Goal: Check status: Check status

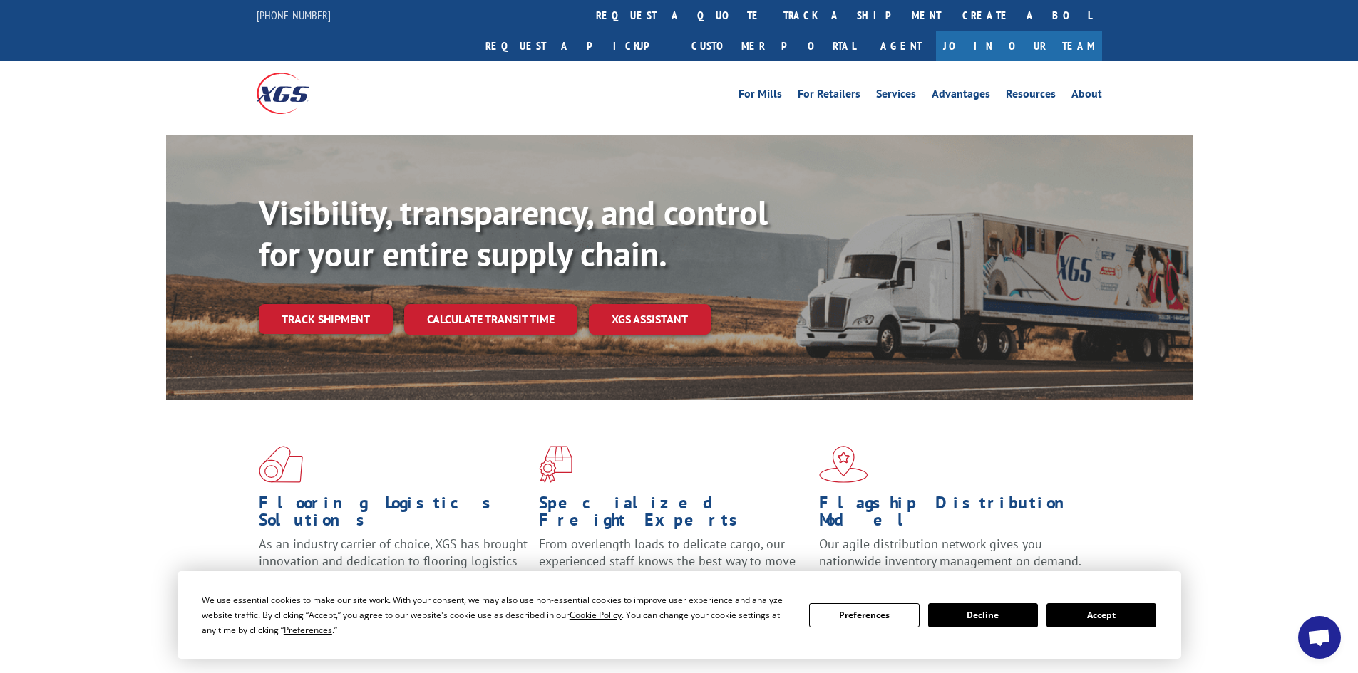
click at [331, 311] on div "Visibility, transparency, and control for your entire supply chain. Track shipm…" at bounding box center [726, 291] width 934 height 199
click at [328, 304] on link "Track shipment" at bounding box center [326, 319] width 134 height 30
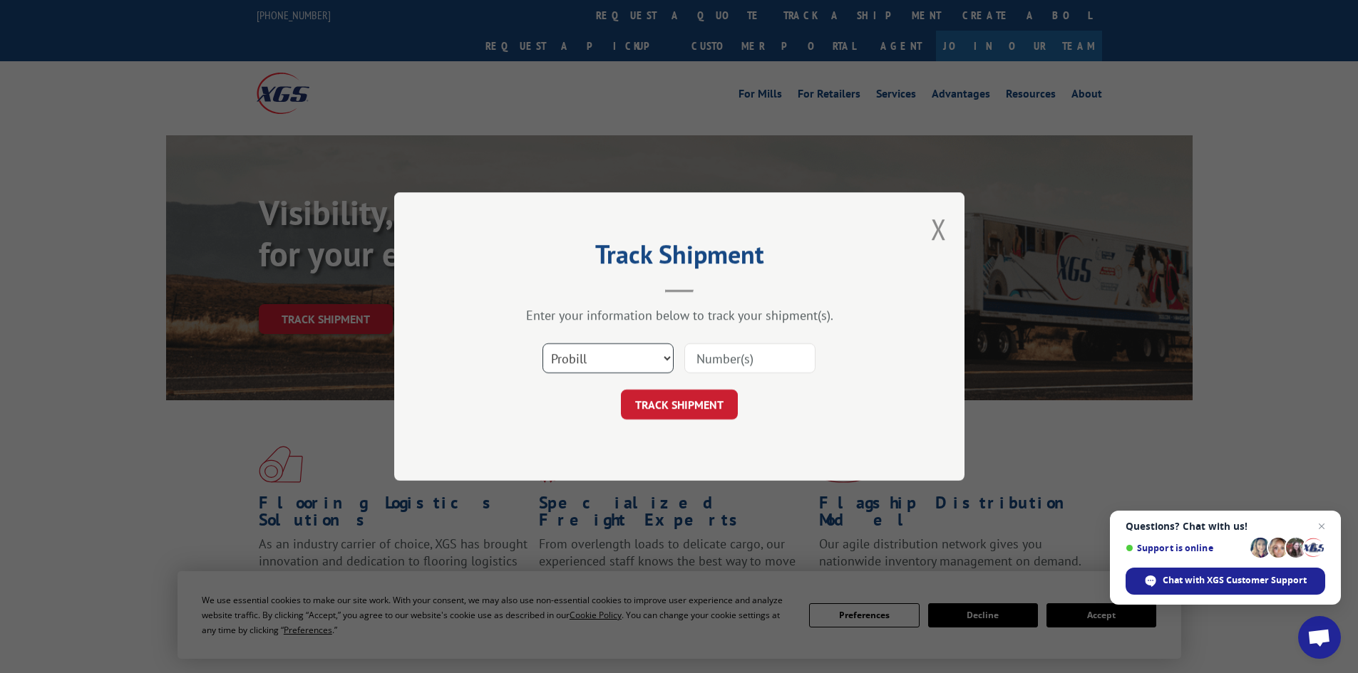
click at [607, 357] on select "Select category... Probill BOL PO" at bounding box center [607, 358] width 131 height 30
select select "bol"
click at [542, 343] on select "Select category... Probill BOL PO" at bounding box center [607, 358] width 131 height 30
click at [778, 356] on input at bounding box center [749, 358] width 131 height 30
paste input "5603969"
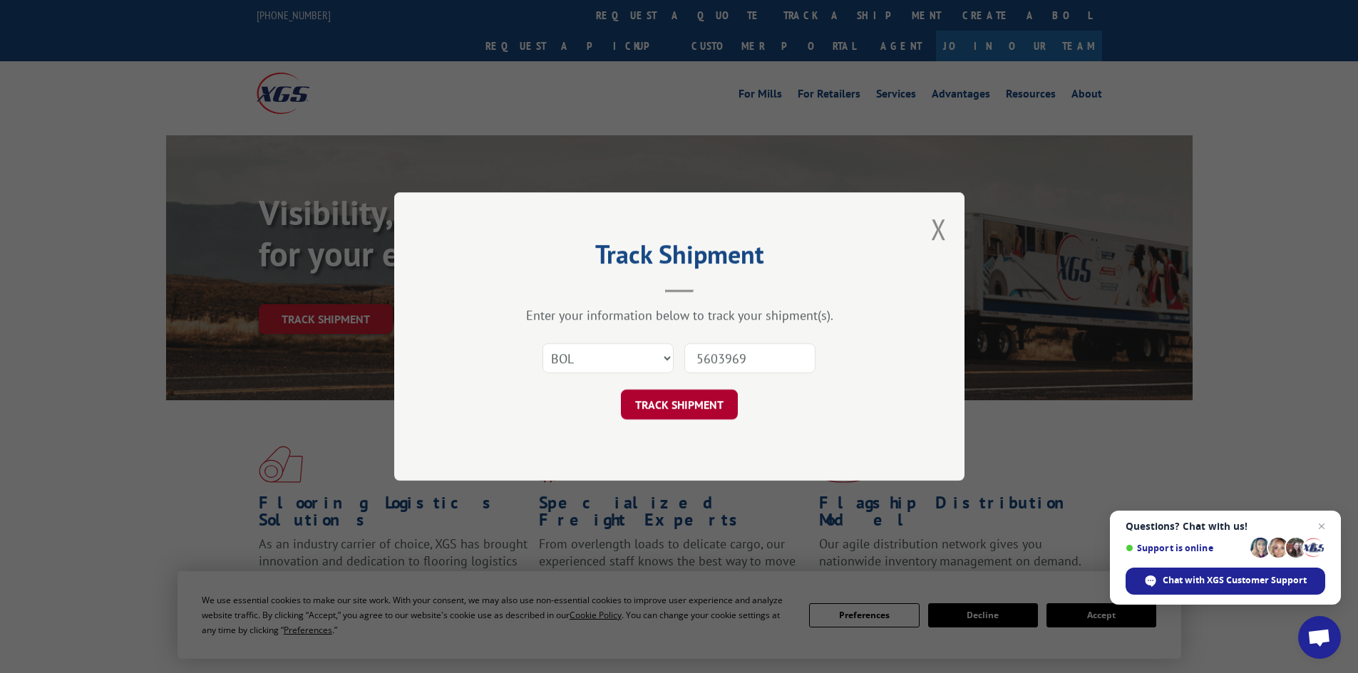
type input "5603969"
click at [678, 398] on button "TRACK SHIPMENT" at bounding box center [679, 405] width 117 height 30
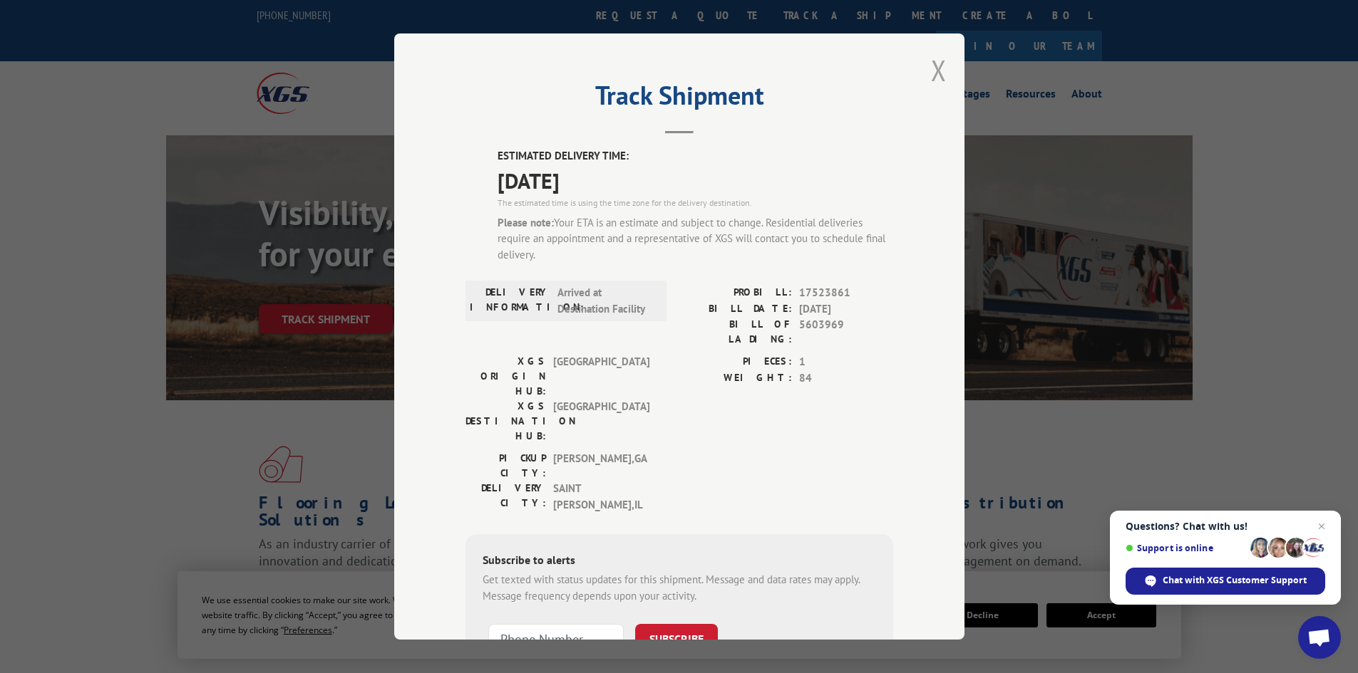
click at [931, 68] on button "Close modal" at bounding box center [939, 70] width 16 height 38
